Goal: Communication & Community: Answer question/provide support

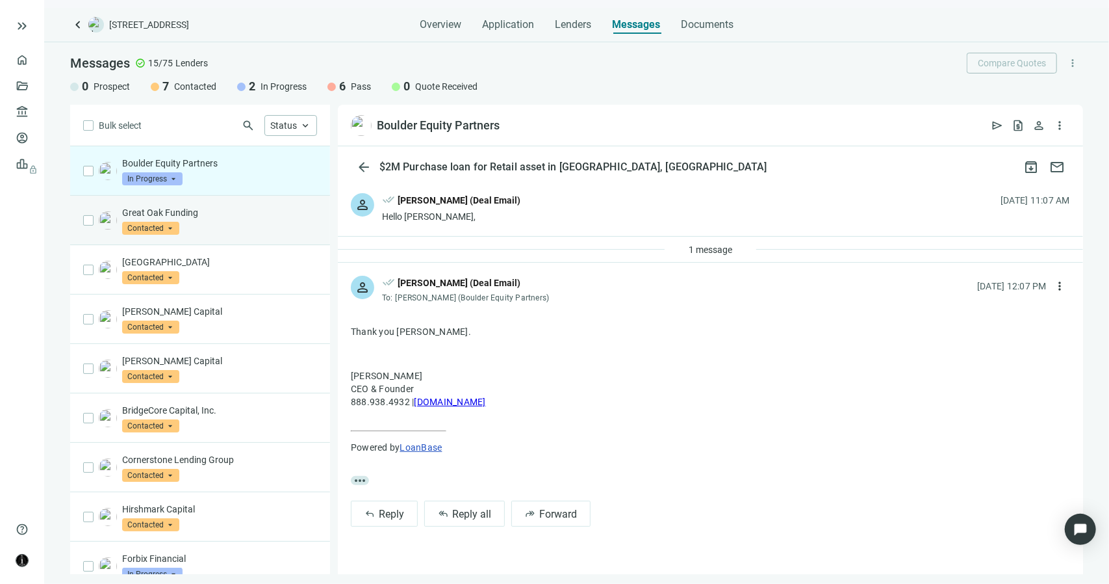
click at [207, 237] on div "Great Oak Funding Contacted arrow_drop_down" at bounding box center [200, 220] width 260 height 49
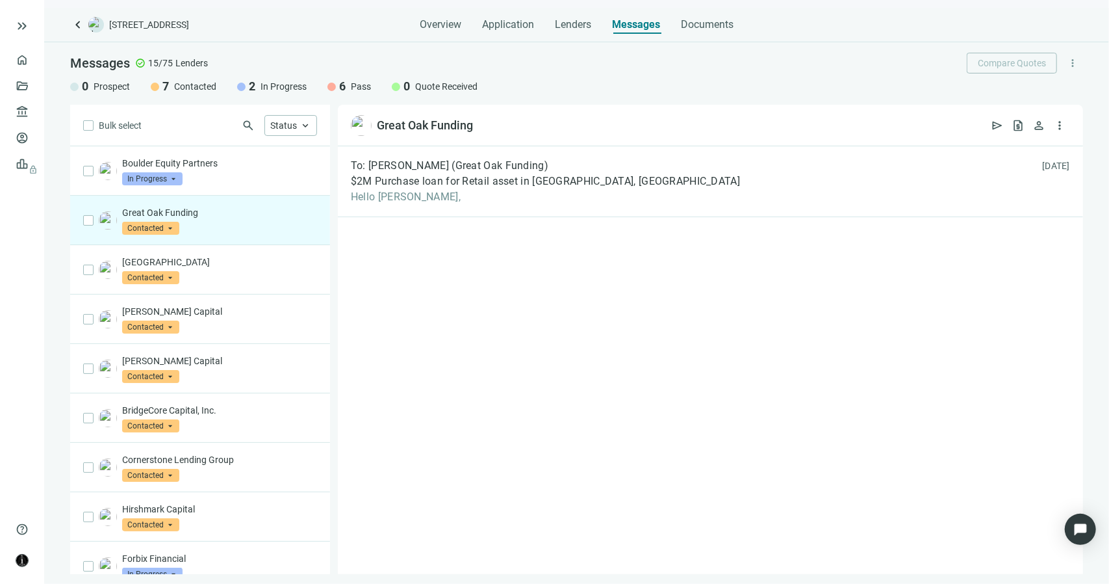
click at [171, 227] on span "Contacted" at bounding box center [150, 228] width 57 height 13
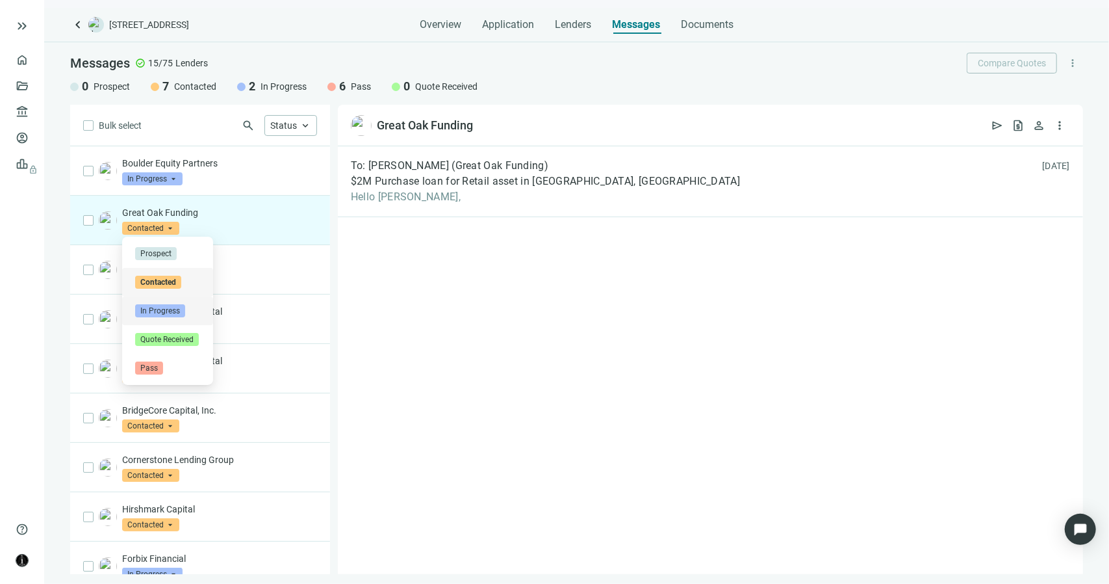
click at [175, 314] on span "In Progress" at bounding box center [160, 310] width 50 height 13
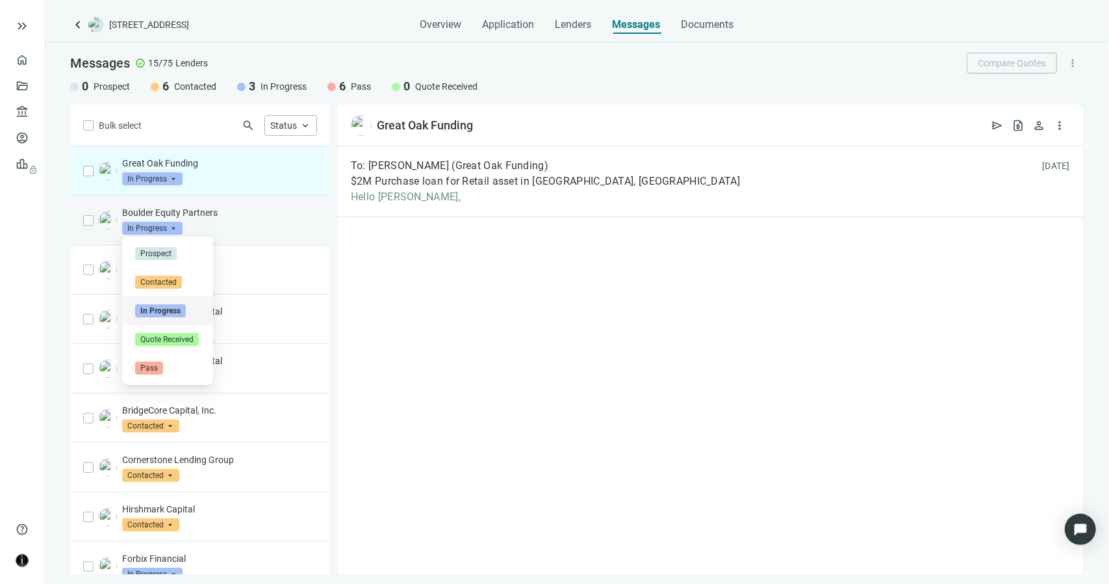
click at [173, 225] on span "In Progress" at bounding box center [152, 228] width 60 height 13
click at [155, 368] on span "Pass" at bounding box center [149, 367] width 28 height 13
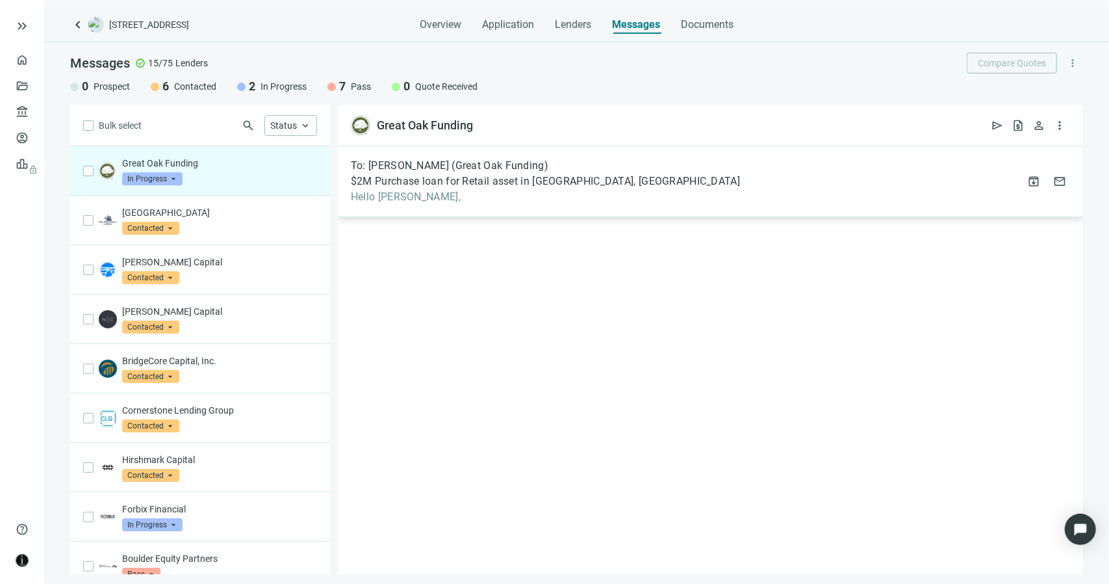
click at [395, 198] on span "Hello Esteban," at bounding box center [545, 196] width 389 height 13
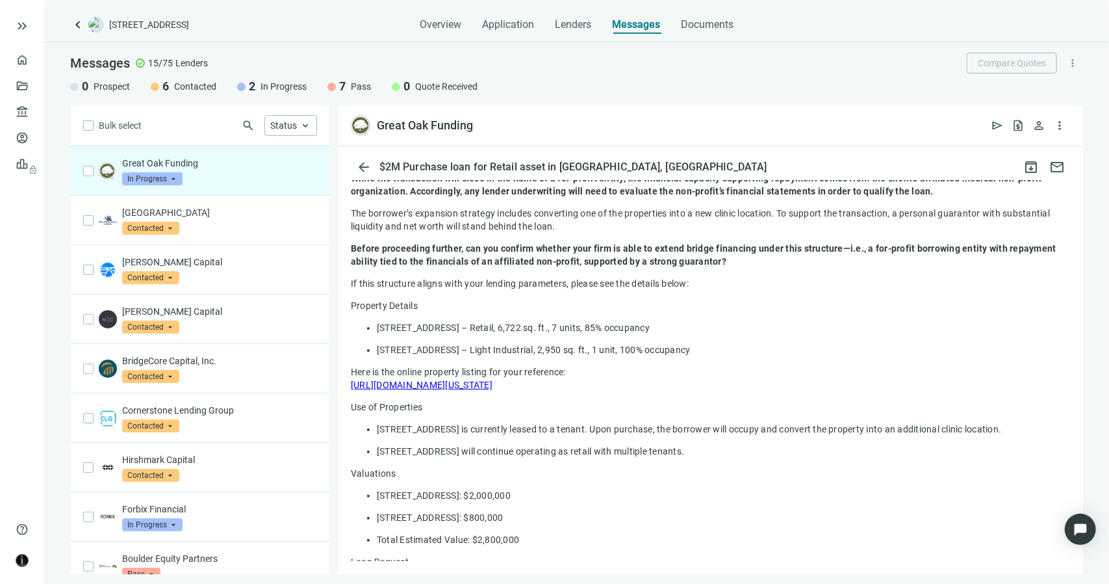
scroll to position [130, 0]
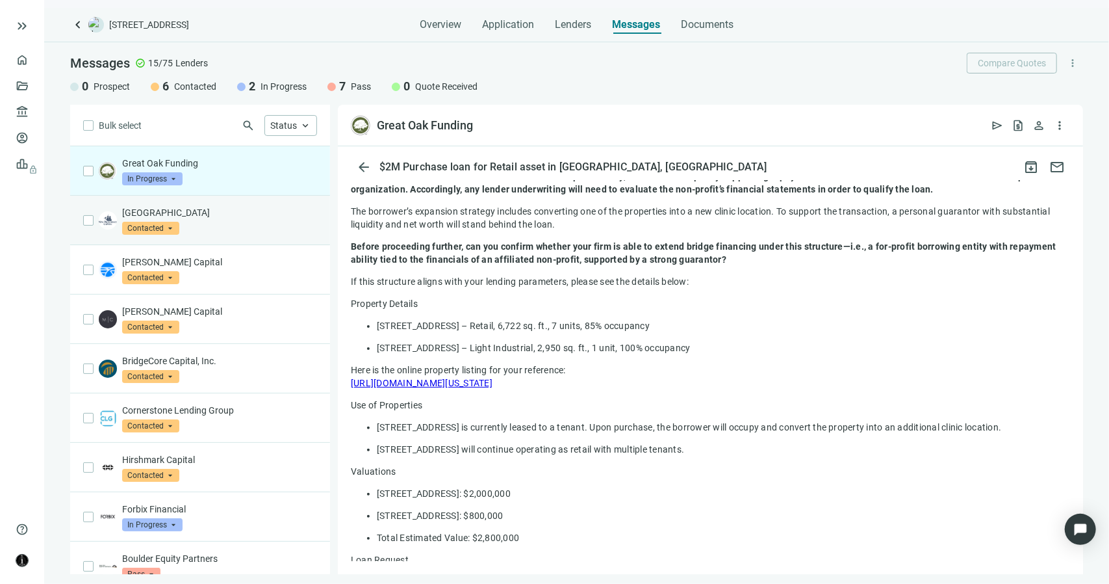
click at [207, 208] on p "[GEOGRAPHIC_DATA]" at bounding box center [219, 212] width 195 height 13
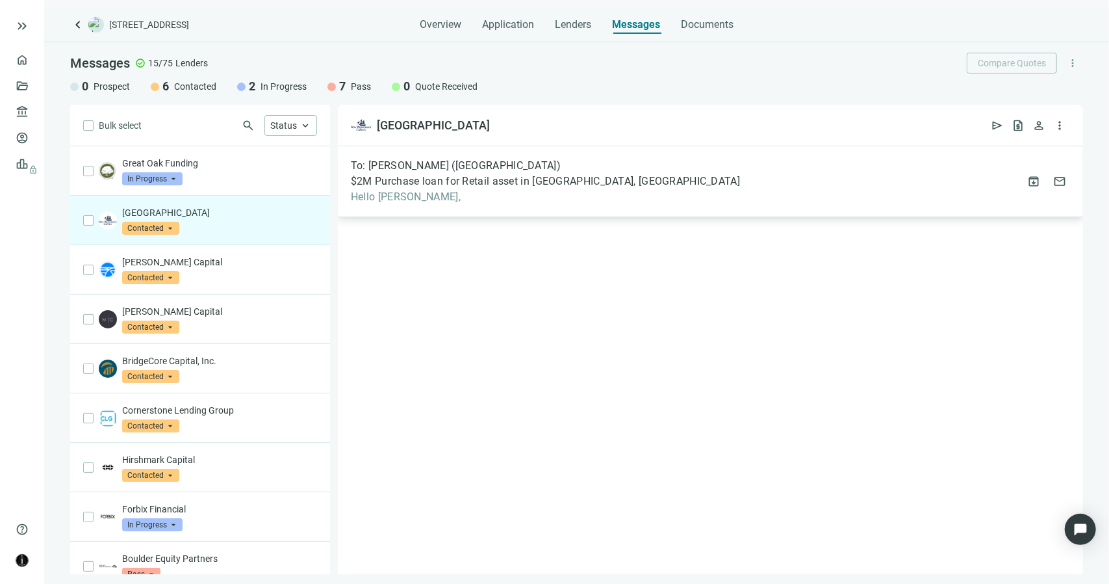
click at [404, 205] on div "To: Mark Pitzer (New Providence Capital) $2M Purchase loan for Retail asset in …" at bounding box center [710, 181] width 745 height 71
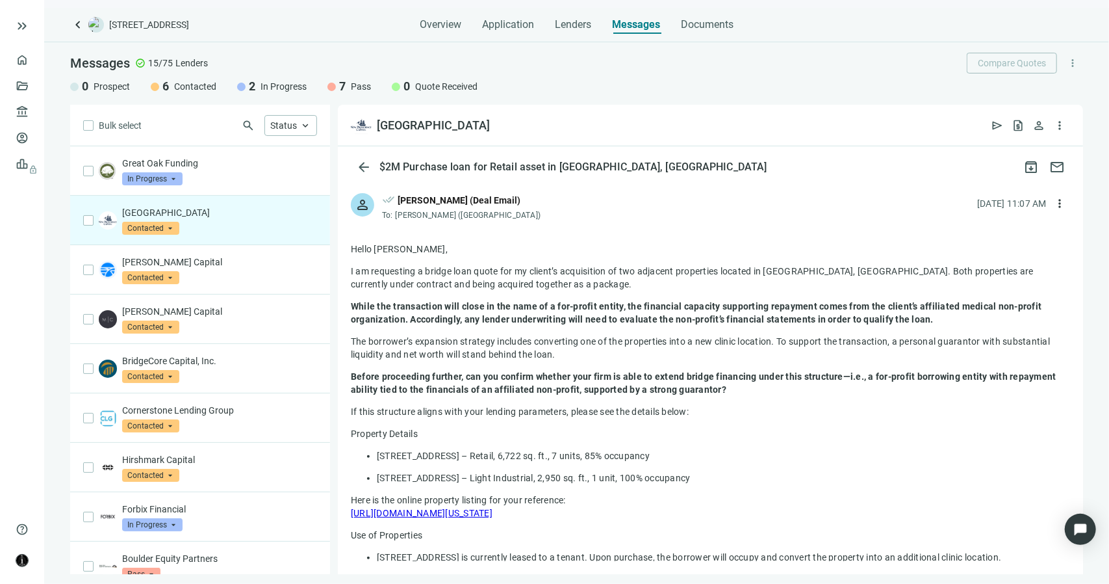
drag, startPoint x: 526, startPoint y: 216, endPoint x: 441, endPoint y: 214, distance: 85.8
click at [441, 214] on span "Mark Pitzer (New Providence Capital)" at bounding box center [469, 215] width 146 height 9
click at [172, 227] on span "Contacted" at bounding box center [150, 228] width 57 height 13
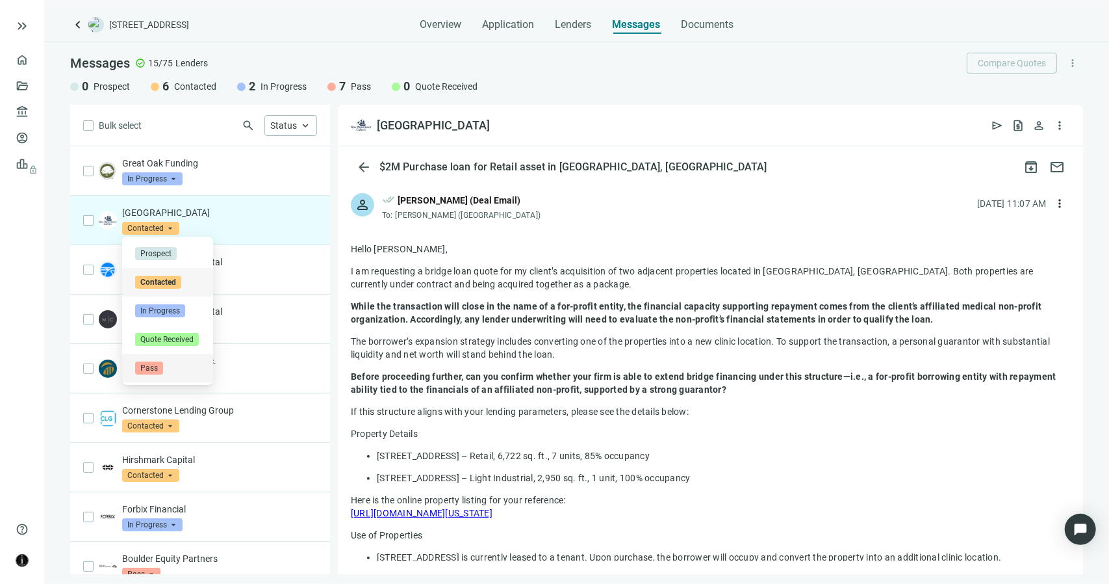
click at [156, 365] on span "Pass" at bounding box center [149, 367] width 28 height 13
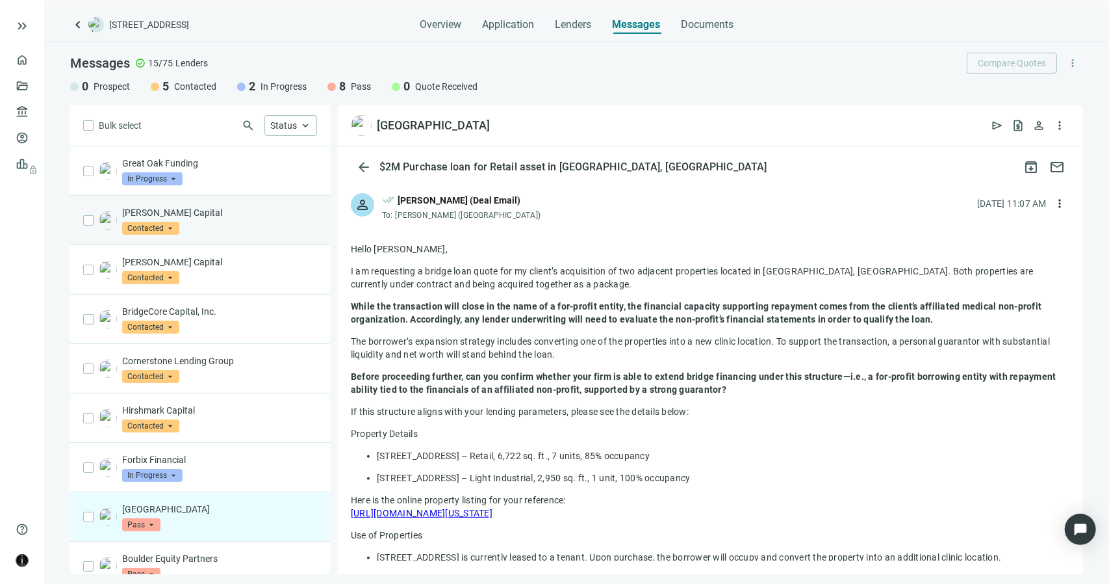
click at [216, 225] on div "Pennybacker Capital Contacted arrow_drop_down" at bounding box center [219, 220] width 195 height 29
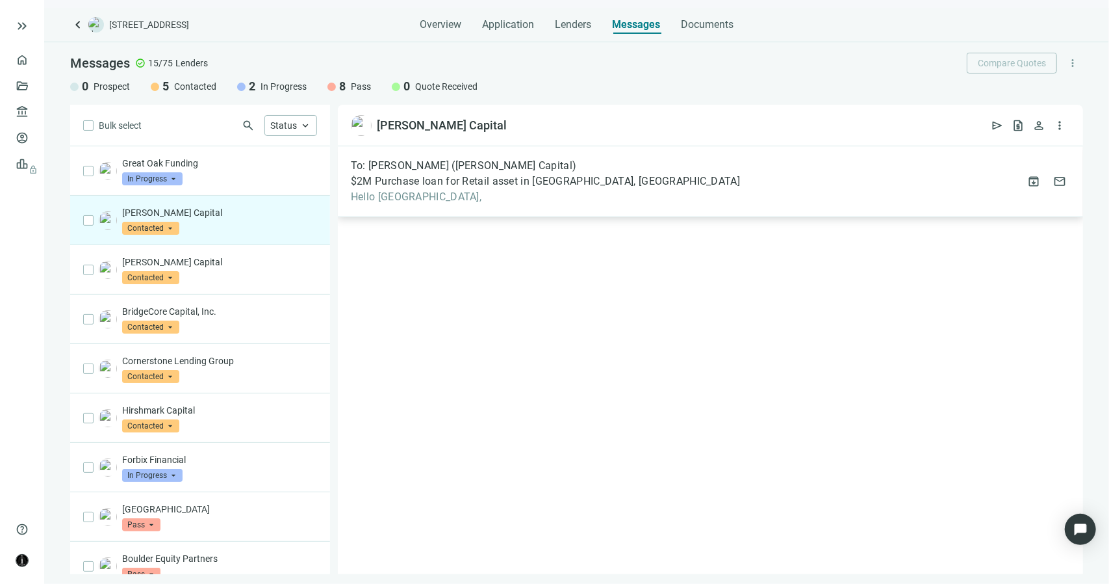
click at [409, 205] on div "To: Sydney Mas (Pennybacker Capital) $2M Purchase loan for Retail asset in Miam…" at bounding box center [710, 181] width 745 height 71
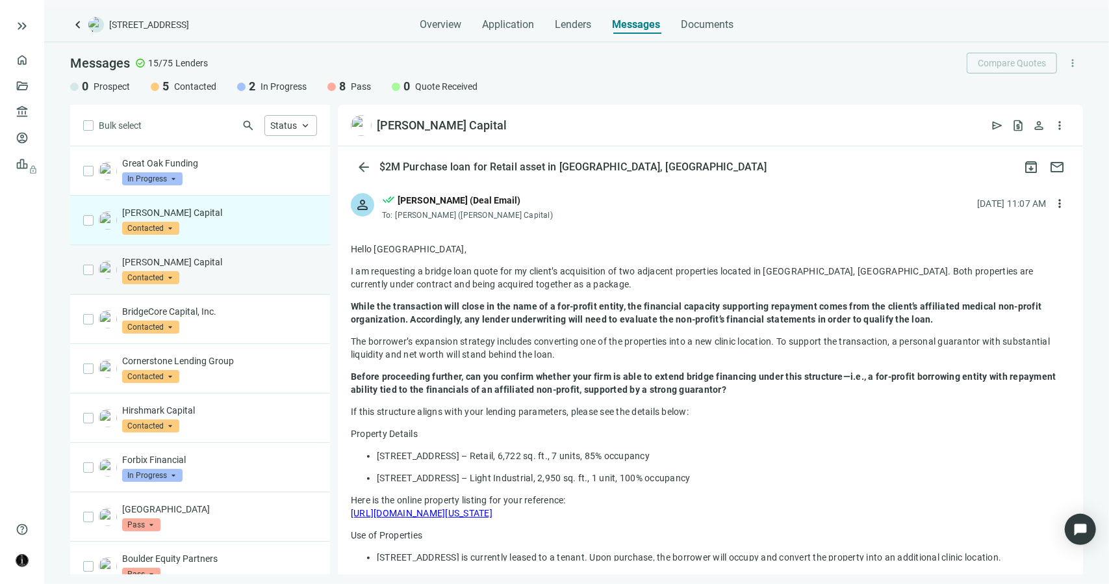
click at [205, 270] on div "Macoy Capital Contacted arrow_drop_down" at bounding box center [219, 269] width 195 height 29
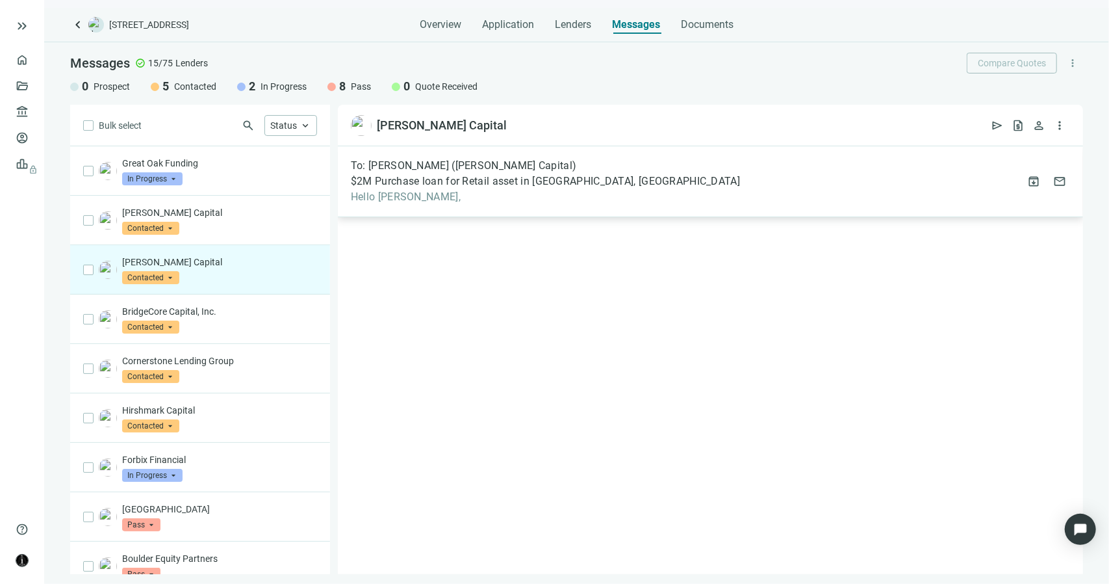
click at [392, 196] on span "Hello Mitch," at bounding box center [545, 196] width 389 height 13
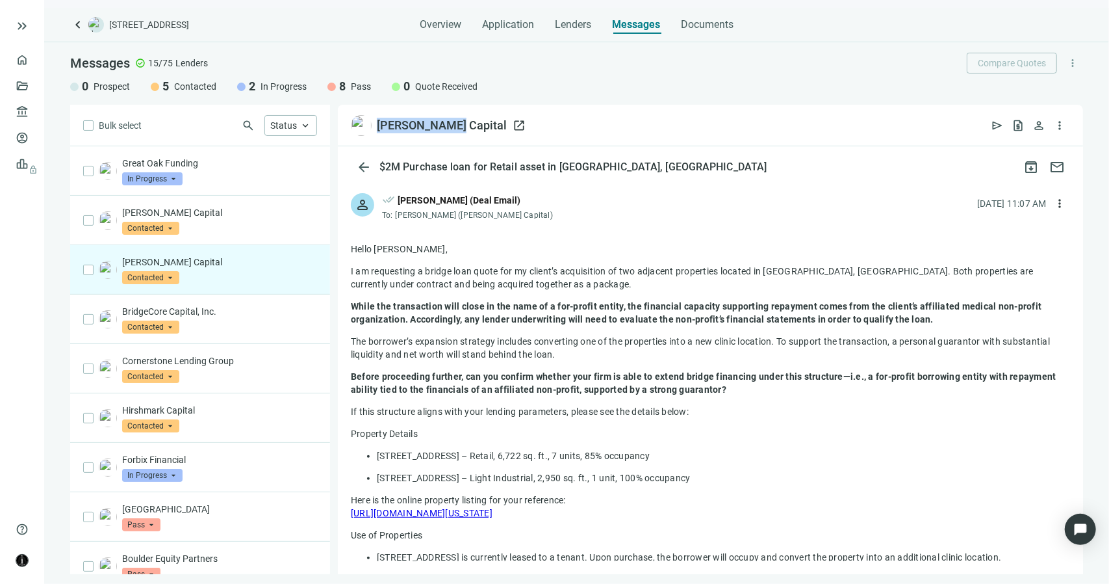
drag, startPoint x: 459, startPoint y: 120, endPoint x: 377, endPoint y: 123, distance: 81.9
click at [377, 123] on div "Macoy Capital open_in_new send request_quote person more_vert" at bounding box center [710, 126] width 745 height 42
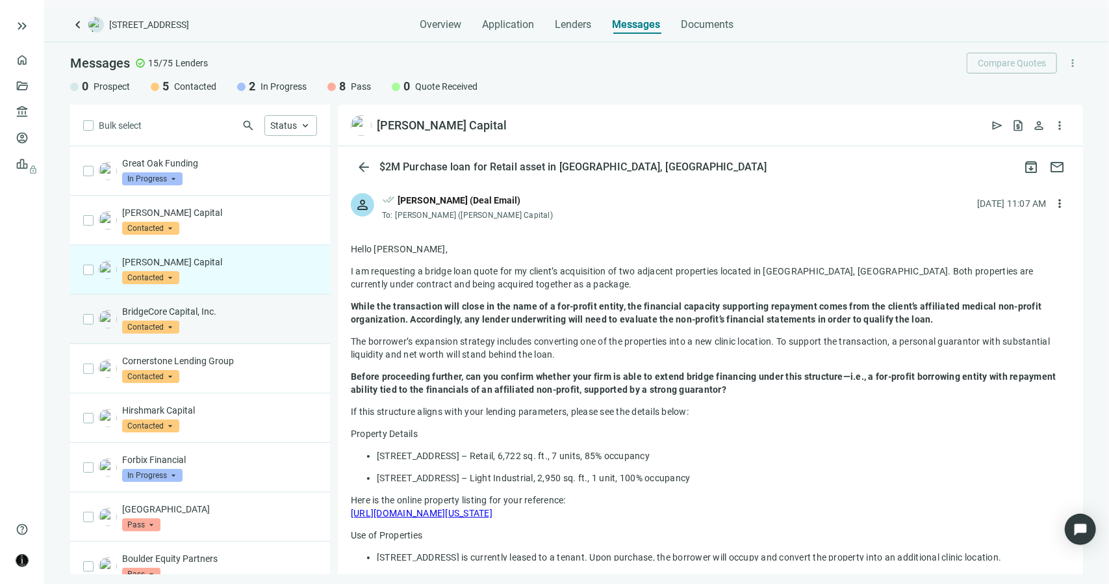
click at [208, 307] on p "BridgeCore Capital, Inc." at bounding box center [219, 311] width 195 height 13
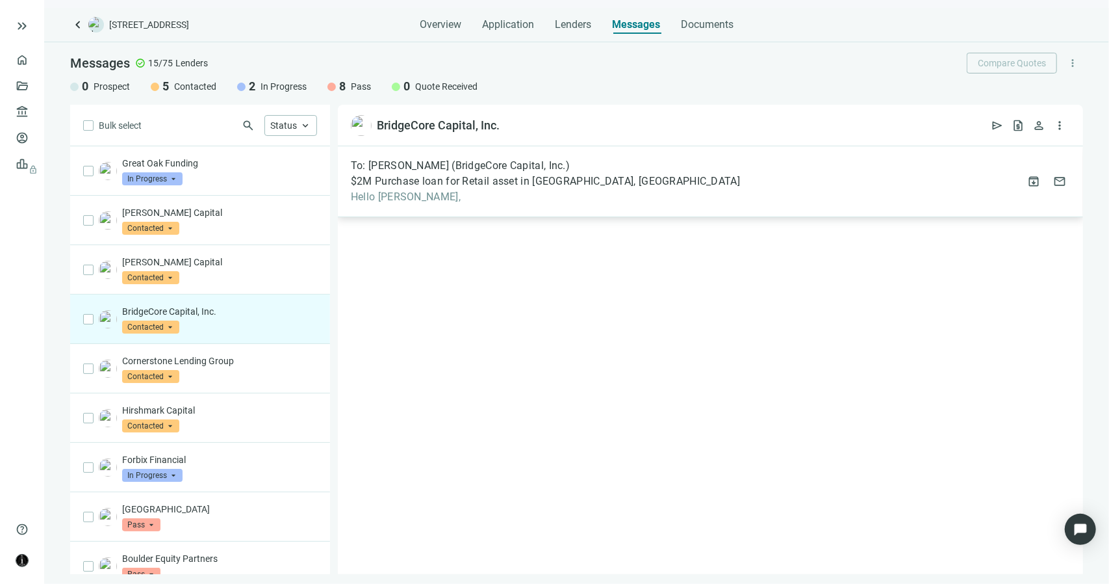
click at [396, 198] on span "Hello Cory," at bounding box center [545, 196] width 389 height 13
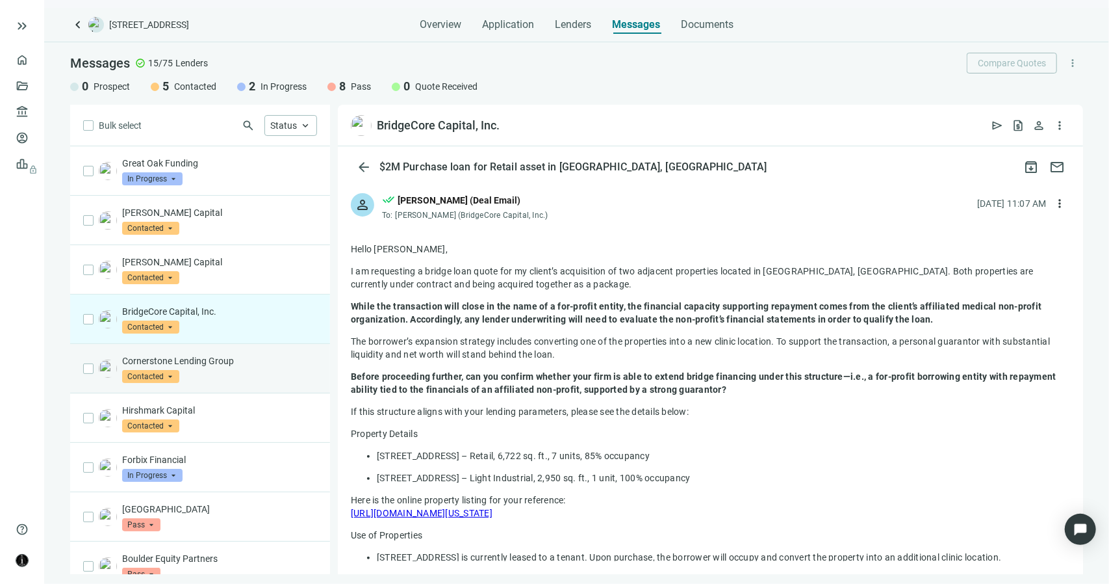
click at [222, 355] on p "Cornerstone Lending Group" at bounding box center [219, 360] width 195 height 13
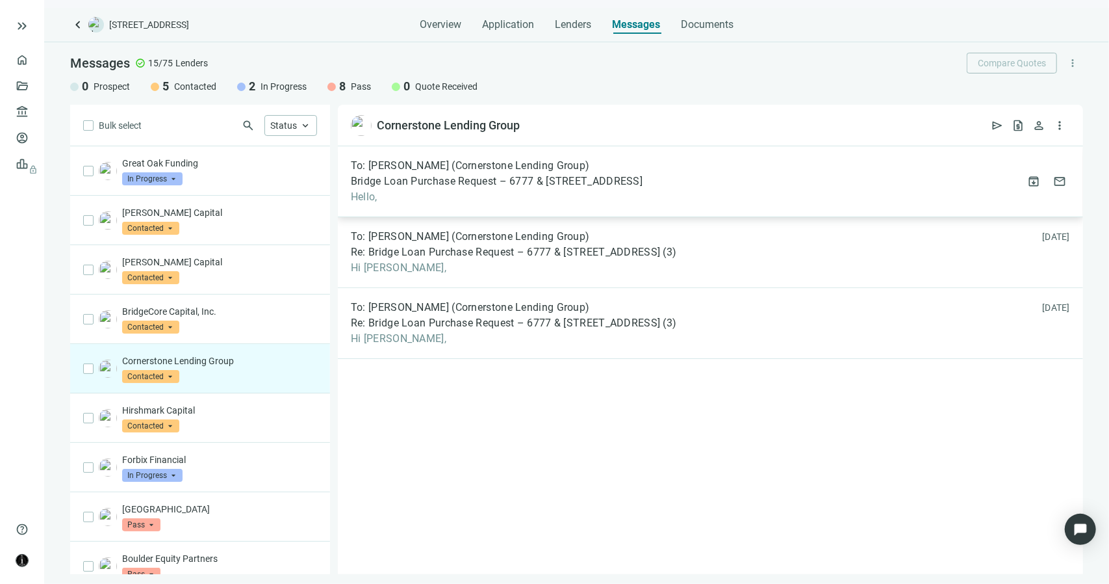
click at [437, 188] on div "To: Brett Sonsma (Cornerstone Lending Group) Bridge Loan Purchase Request – 677…" at bounding box center [497, 181] width 292 height 44
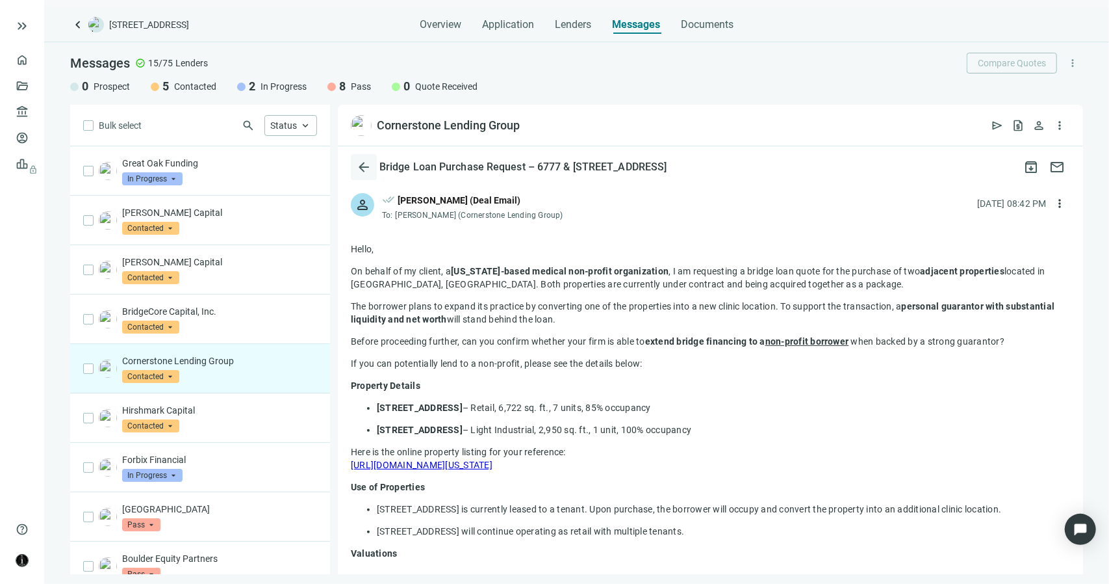
click at [373, 164] on button "arrow_back" at bounding box center [364, 167] width 26 height 26
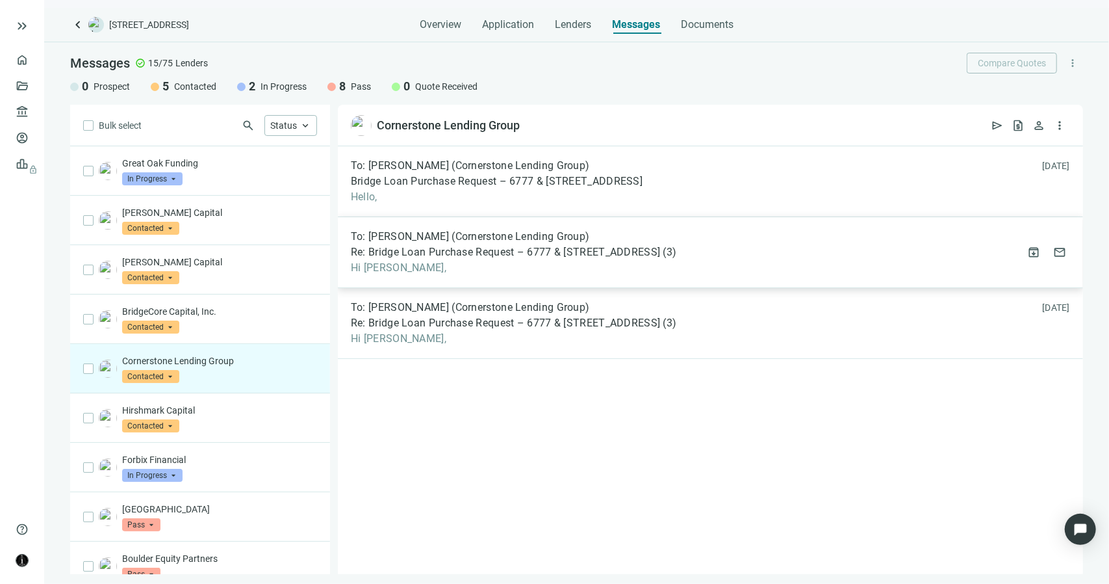
click at [403, 244] on div "To: Graydon Beller (Cornerstone Lending Group) Re: Bridge Loan Purchase Request…" at bounding box center [514, 252] width 326 height 44
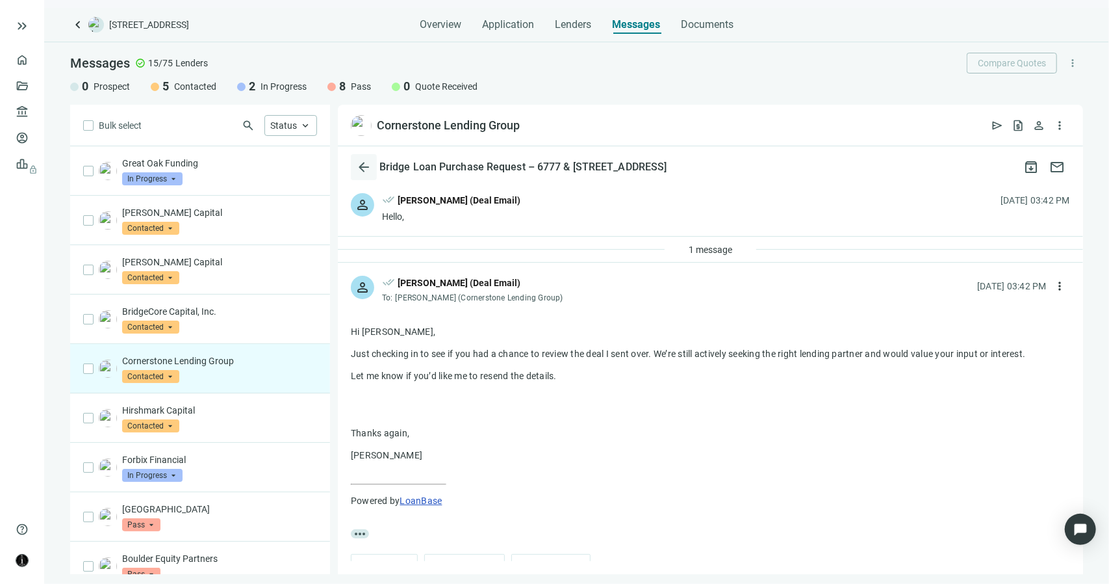
click at [369, 168] on span "arrow_back" at bounding box center [364, 167] width 16 height 16
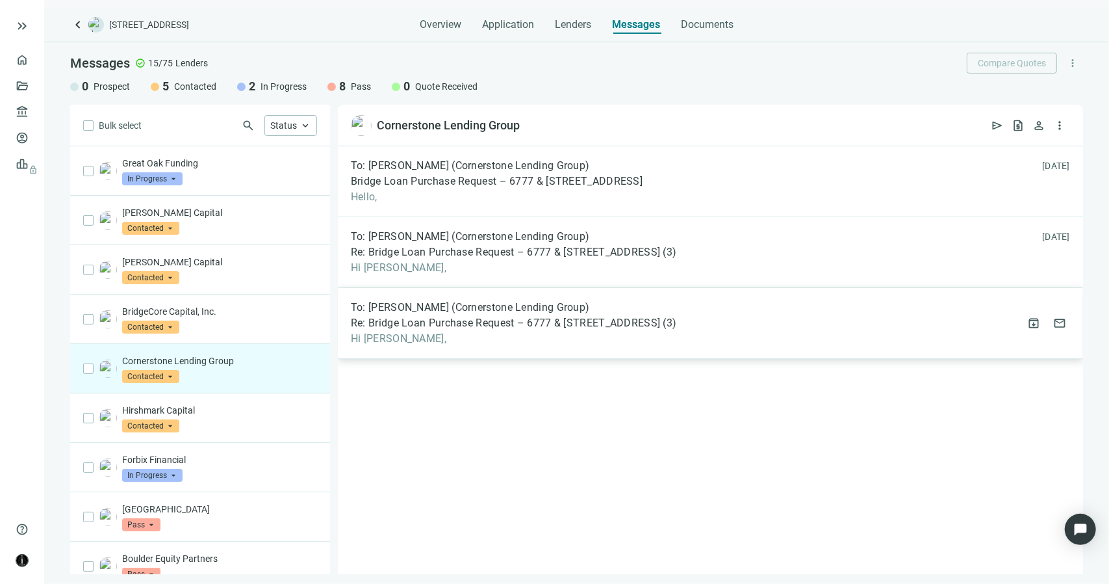
click at [430, 326] on span "Re: Bridge Loan Purchase Request – 6777 & 6807 NW 7 Ave, Miami, FL" at bounding box center [505, 322] width 309 height 13
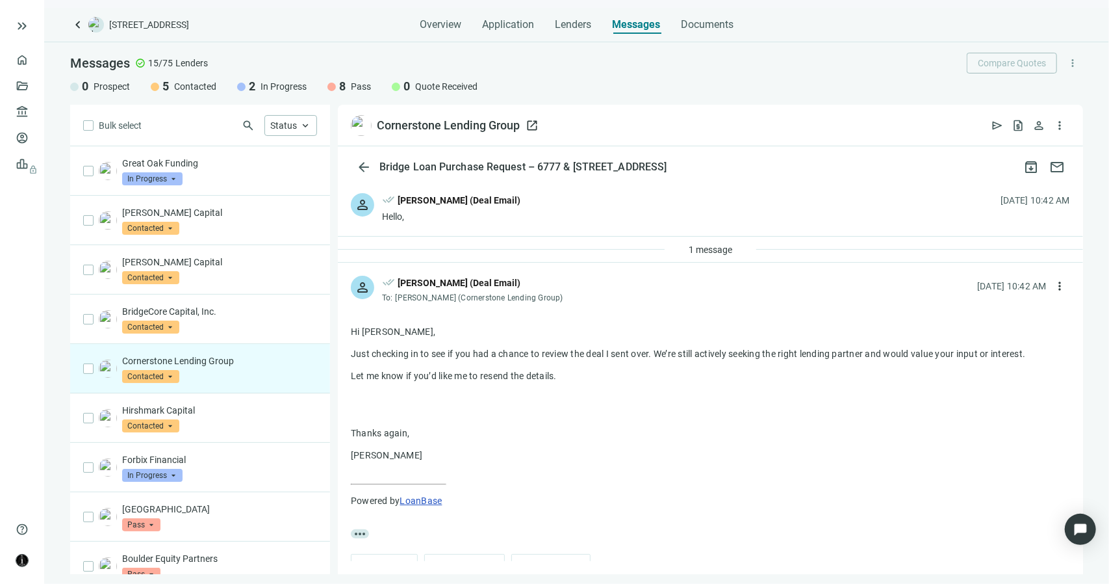
click at [533, 125] on span "open_in_new" at bounding box center [532, 125] width 13 height 13
click at [224, 418] on div "Hirshmark Capital Contacted arrow_drop_down" at bounding box center [219, 418] width 195 height 29
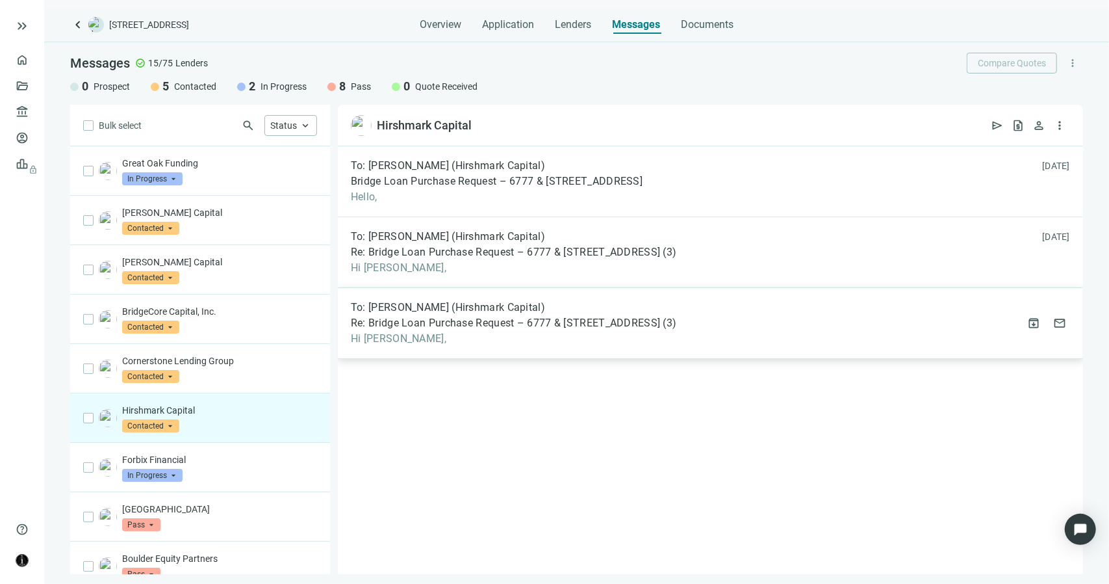
click at [421, 336] on span "Hi Jonathan," at bounding box center [514, 338] width 326 height 13
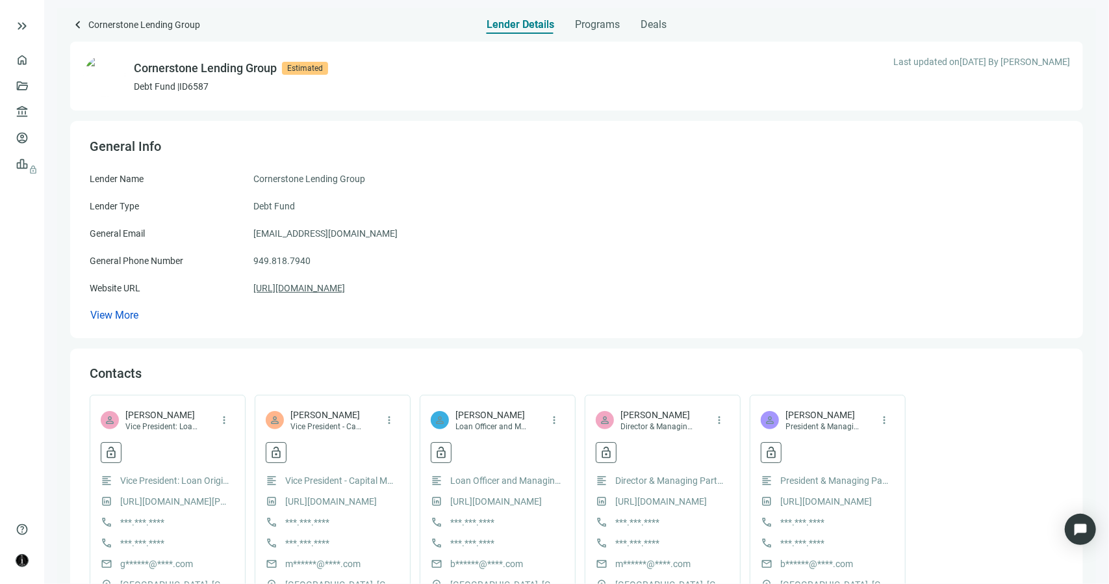
click at [330, 287] on link "https://cornerstone-lg.com/" at bounding box center [299, 288] width 92 height 14
